Goal: Information Seeking & Learning: Find specific fact

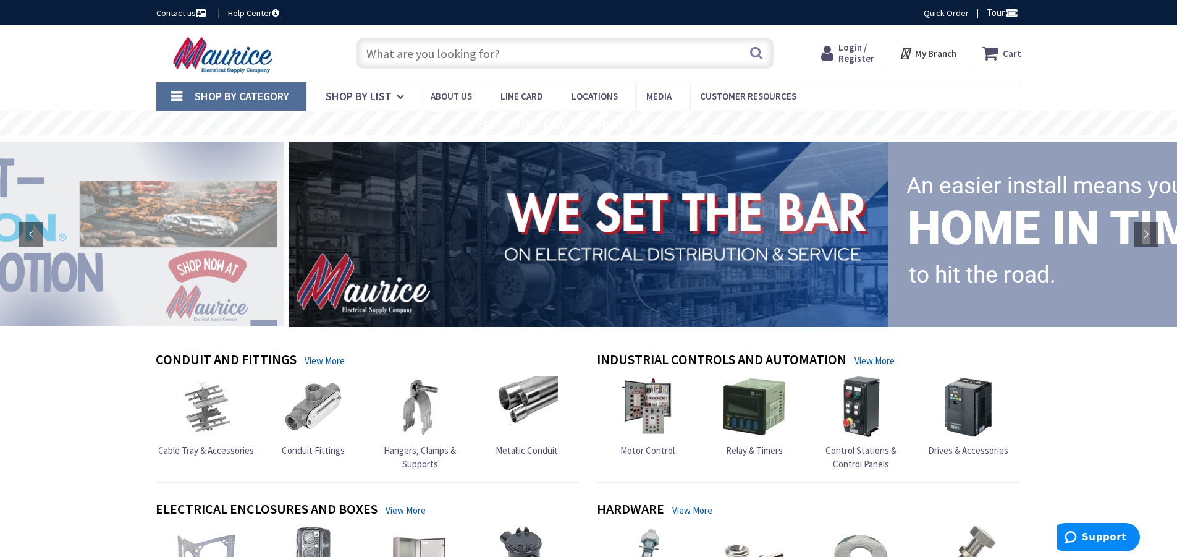
click at [851, 45] on span "Login / Register" at bounding box center [856, 52] width 36 height 23
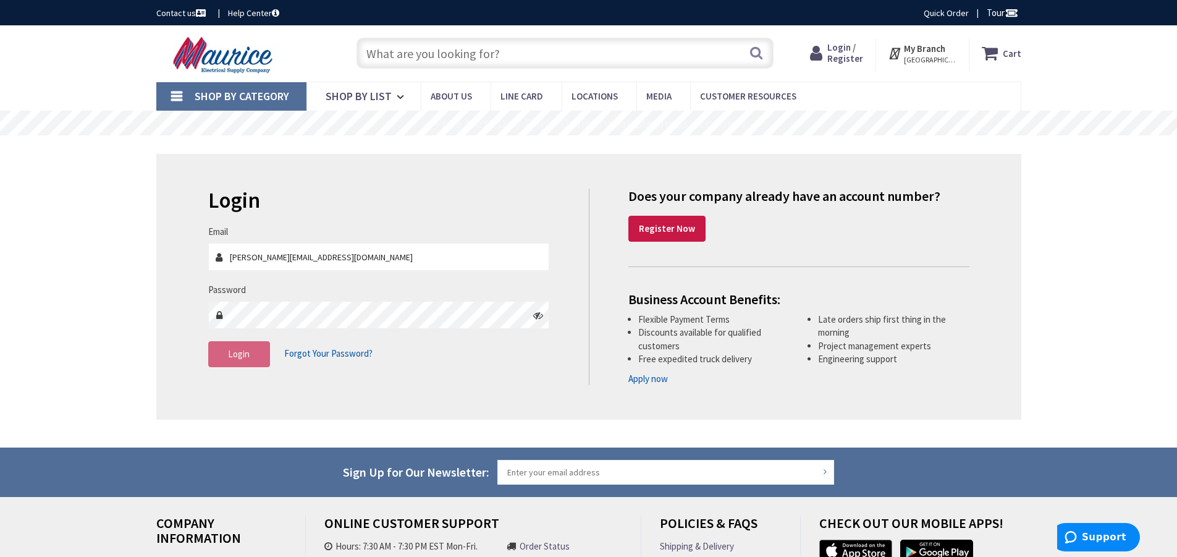
type input "jason@echoelectric.net"
click at [234, 355] on span "Login" at bounding box center [239, 354] width 22 height 12
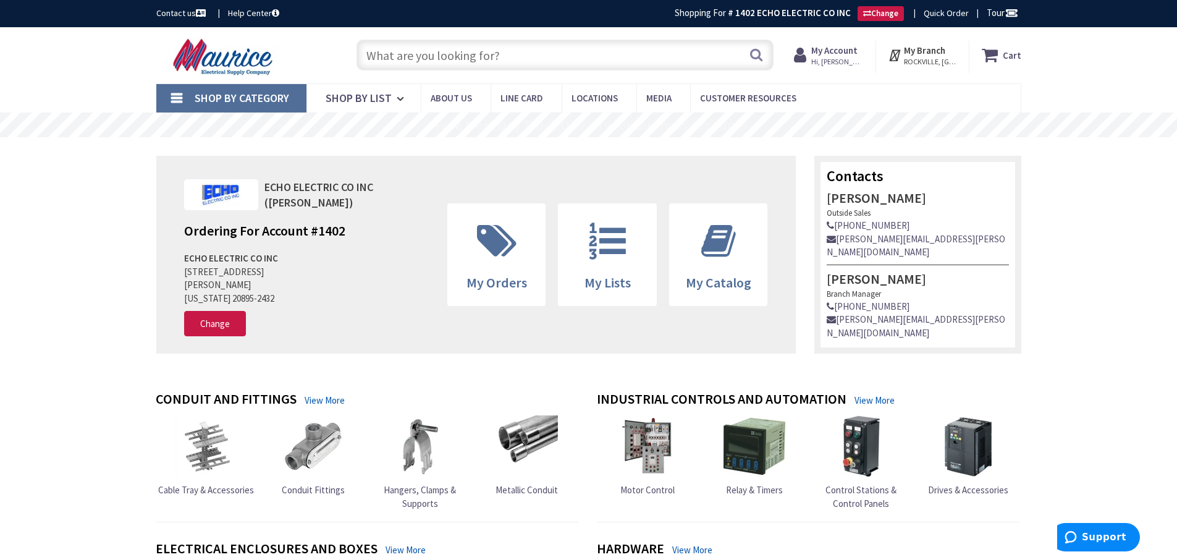
click at [553, 58] on input "text" at bounding box center [564, 55] width 417 height 31
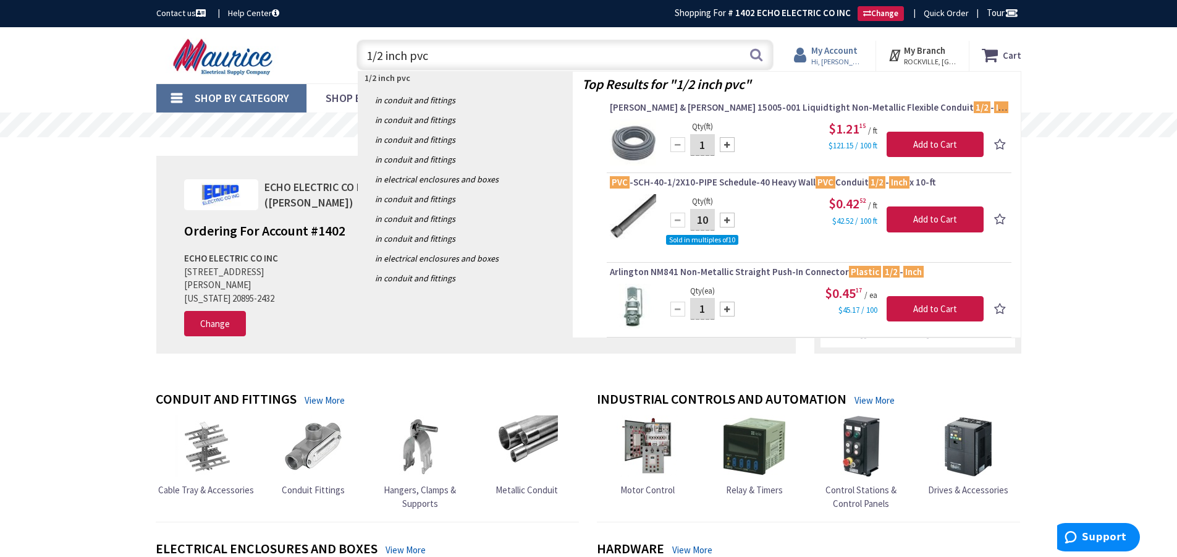
type input "1/2 inch pvc"
click at [839, 63] on span "Hi, [PERSON_NAME]" at bounding box center [837, 62] width 53 height 10
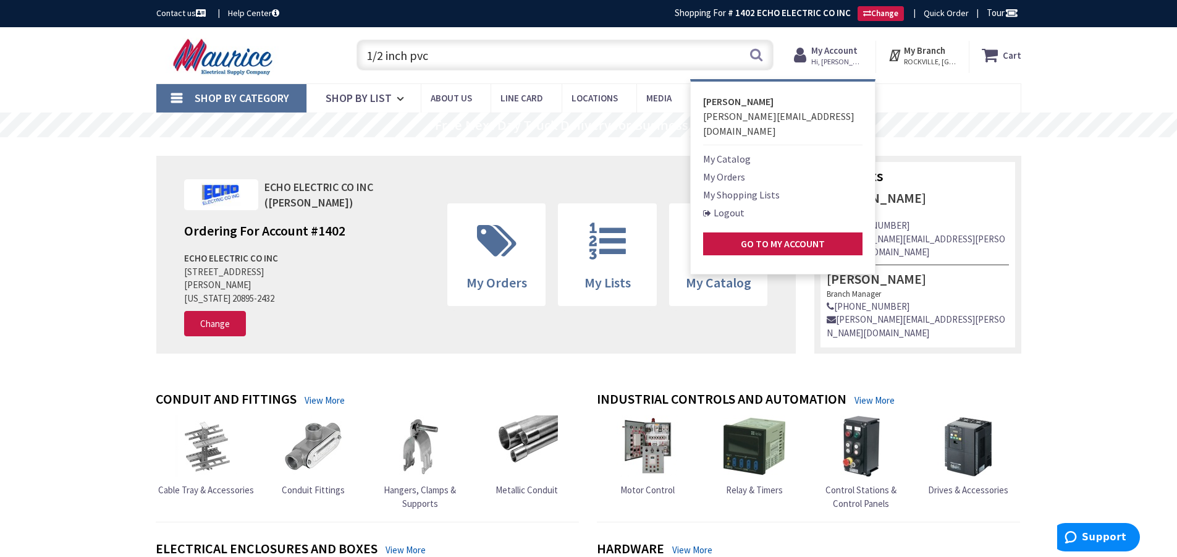
click at [738, 205] on link "Logout" at bounding box center [723, 212] width 41 height 15
